Goal: Information Seeking & Learning: Learn about a topic

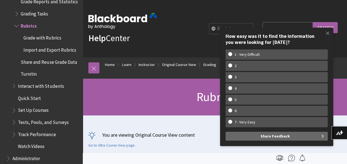
scroll to position [841, 0]
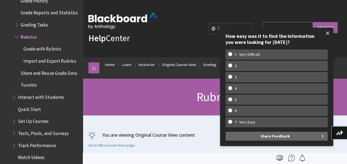
click at [327, 34] on span at bounding box center [328, 33] width 12 height 12
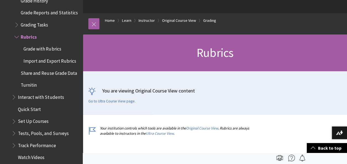
scroll to position [0, 0]
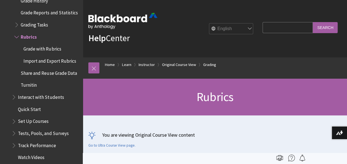
click at [279, 157] on img at bounding box center [279, 158] width 7 height 7
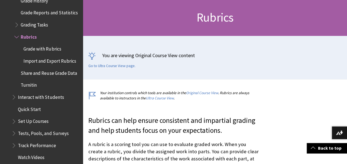
scroll to position [85, 0]
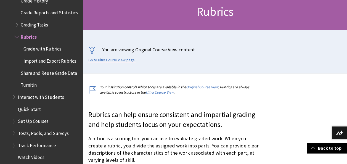
click at [16, 26] on span "Book outline for Blackboard Learn Help" at bounding box center [17, 23] width 6 height 7
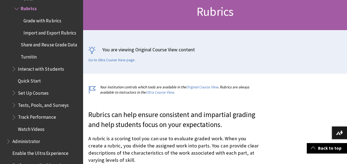
scroll to position [987, 0]
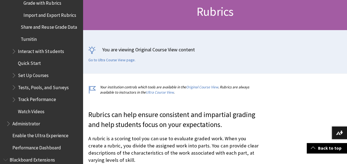
click at [19, 78] on span "Set Up Courses" at bounding box center [33, 74] width 31 height 7
click at [12, 78] on span "Book outline for Blackboard Learn Help" at bounding box center [15, 74] width 6 height 7
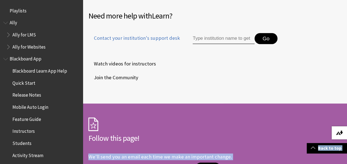
drag, startPoint x: 347, startPoint y: 109, endPoint x: 345, endPoint y: 128, distance: 18.3
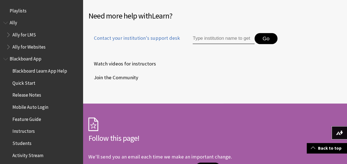
drag, startPoint x: 345, startPoint y: 128, endPoint x: 273, endPoint y: 93, distance: 80.3
click at [272, 93] on div "Need more help with Learn ? Contact your institution's support desk Go Watch vi…" at bounding box center [215, 49] width 264 height 107
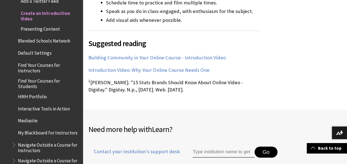
scroll to position [848, 0]
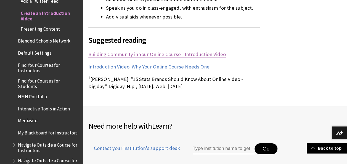
click at [158, 51] on link "Building Community in Your Online Course - Introduction Video" at bounding box center [157, 54] width 138 height 7
